Goal: Task Accomplishment & Management: Complete application form

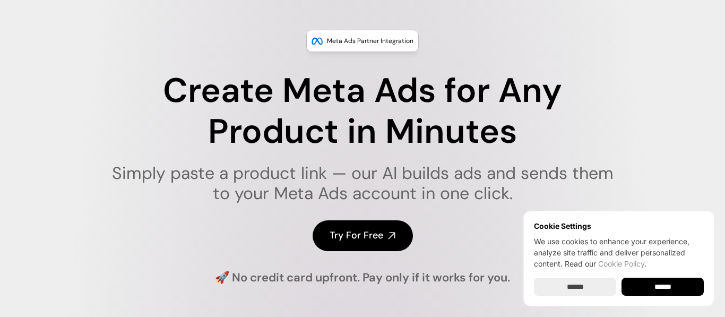
scroll to position [57, 0]
click at [657, 293] on input "******" at bounding box center [662, 286] width 82 height 18
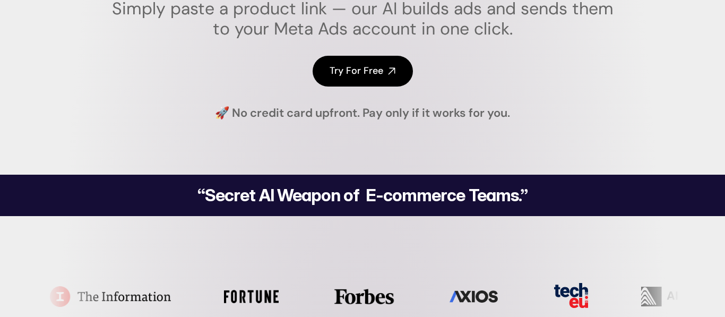
scroll to position [0, 0]
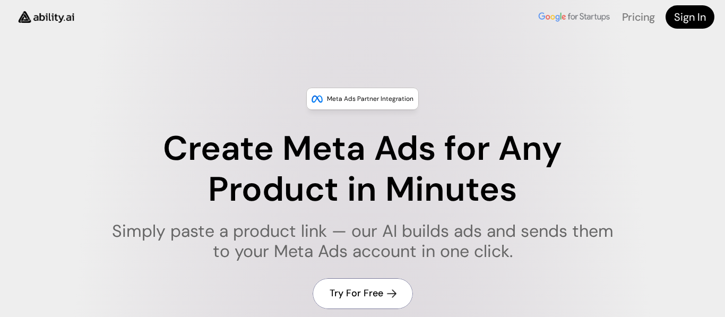
click at [357, 300] on link "Try For Free" at bounding box center [362, 293] width 100 height 30
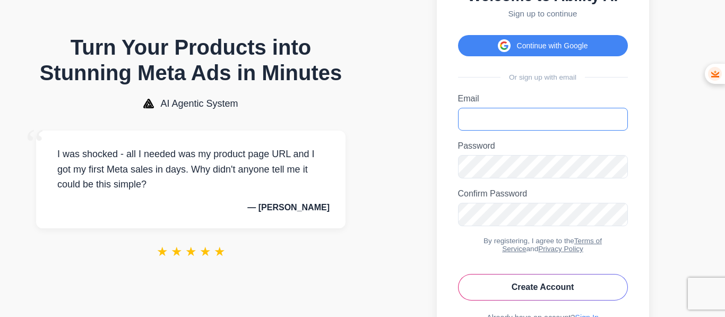
click at [500, 120] on input "Email" at bounding box center [543, 119] width 170 height 23
type input "**********"
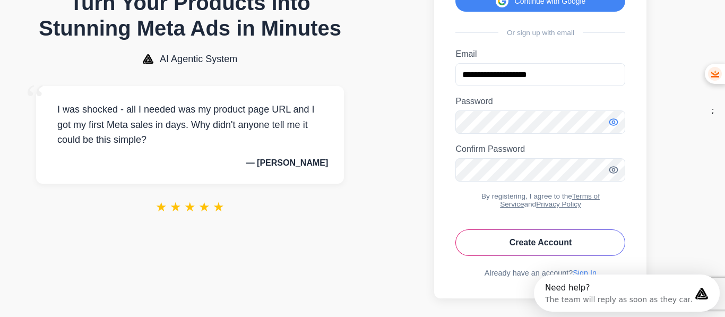
scroll to position [111, 0]
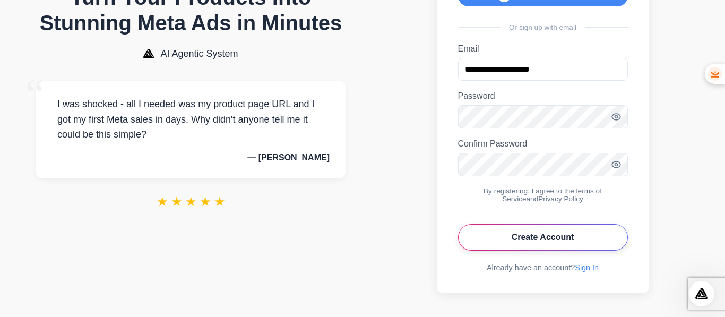
click at [556, 240] on button "Create Account" at bounding box center [543, 237] width 170 height 27
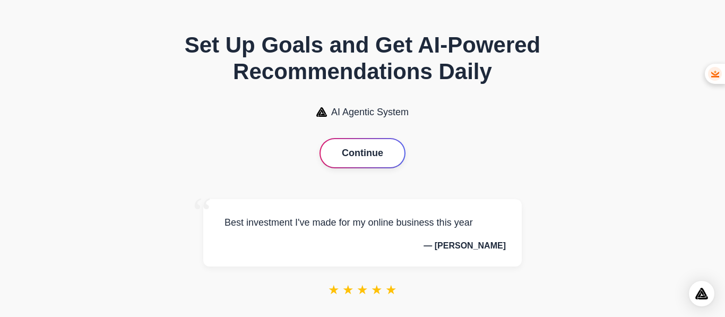
click at [365, 156] on button "Continue" at bounding box center [362, 153] width 84 height 28
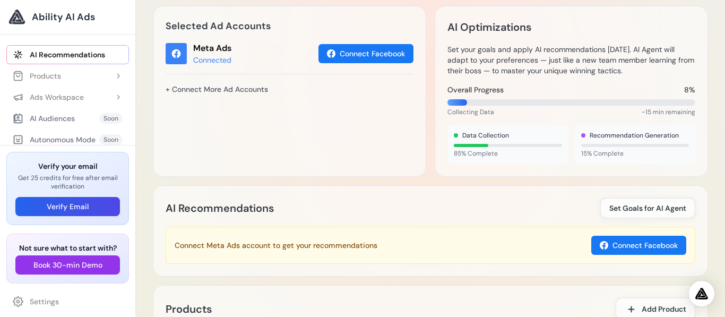
scroll to position [361, 0]
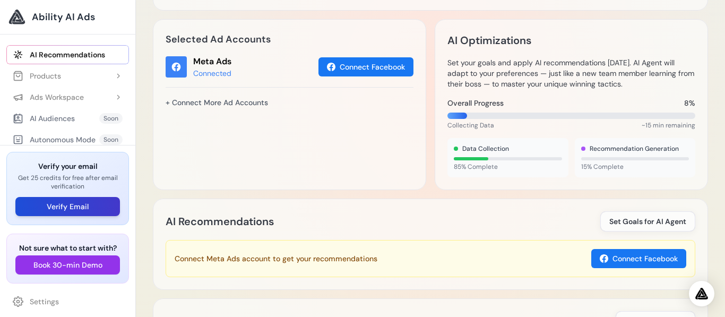
click at [58, 207] on button "Verify Email" at bounding box center [67, 206] width 104 height 19
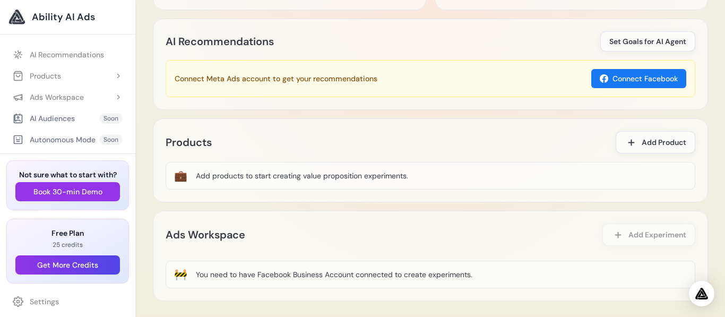
scroll to position [578, 0]
